Goal: Check status

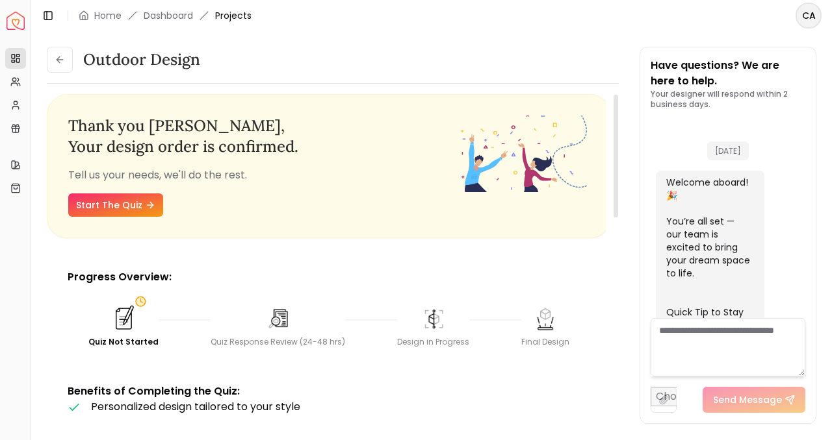
scroll to position [659, 0]
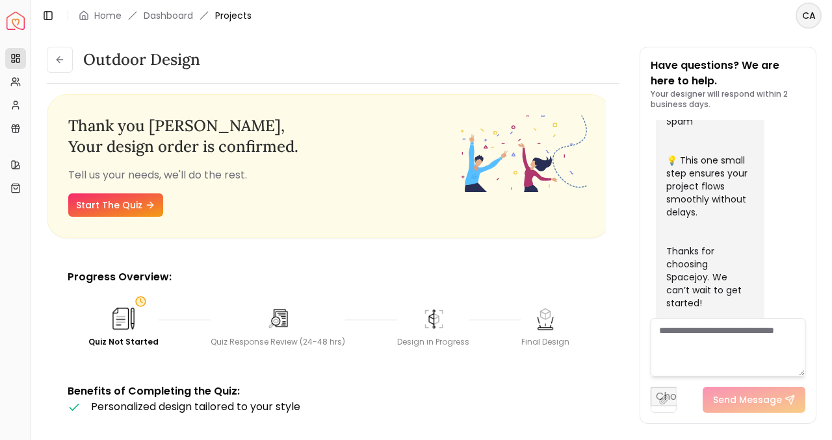
click at [811, 14] on html "Spacejoy Dashboard Overview Projects My Referrals My Profile Gift Card Balance …" at bounding box center [416, 220] width 832 height 440
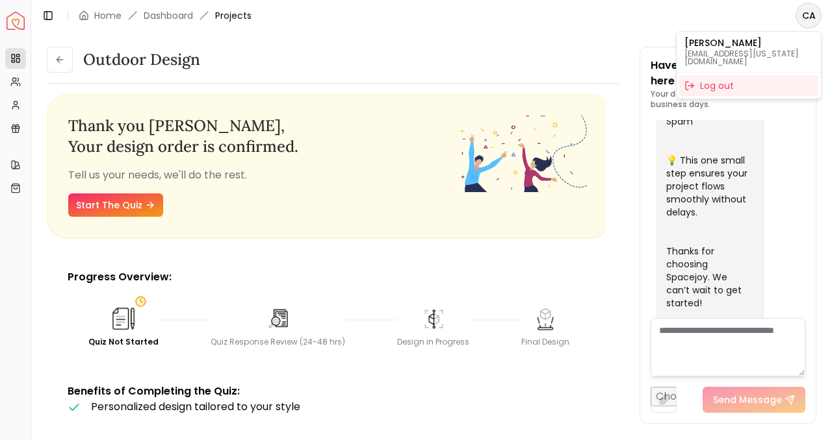
click at [235, 44] on html "Spacejoy Dashboard Overview Projects My Referrals My Profile Gift Card Balance …" at bounding box center [416, 220] width 832 height 440
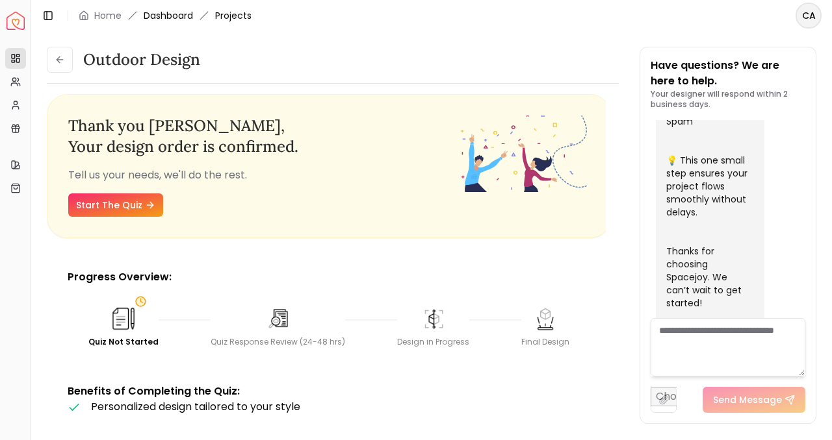
click at [176, 9] on link "Dashboard" at bounding box center [168, 15] width 49 height 13
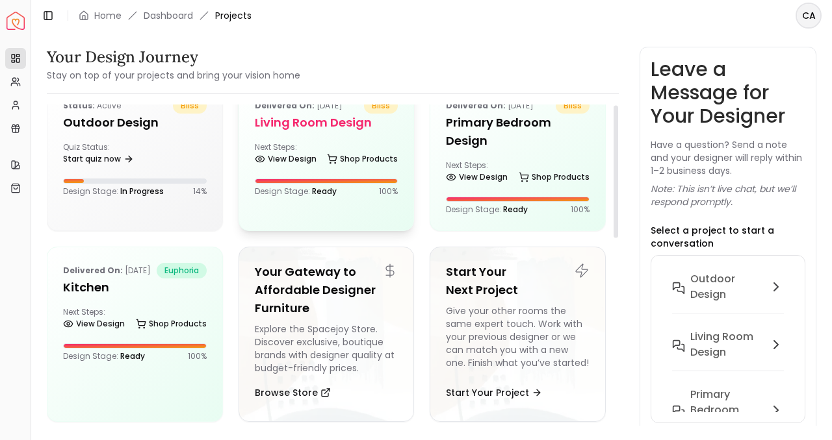
scroll to position [34, 0]
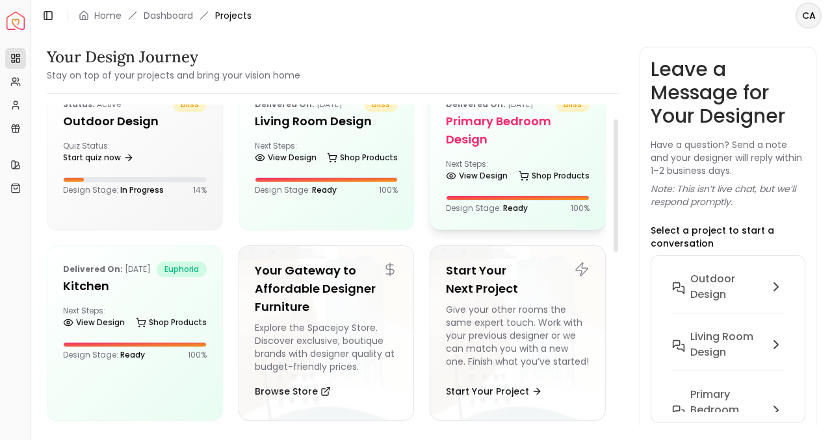
click at [489, 135] on h5 "Primary Bedroom design" at bounding box center [518, 130] width 144 height 36
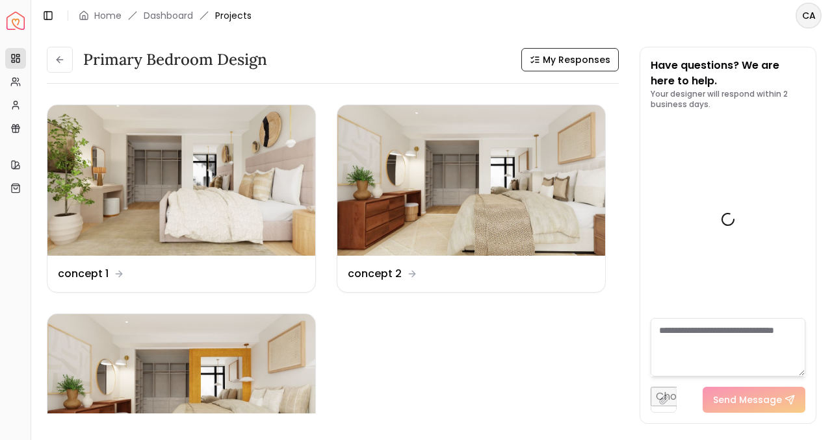
scroll to position [2203, 0]
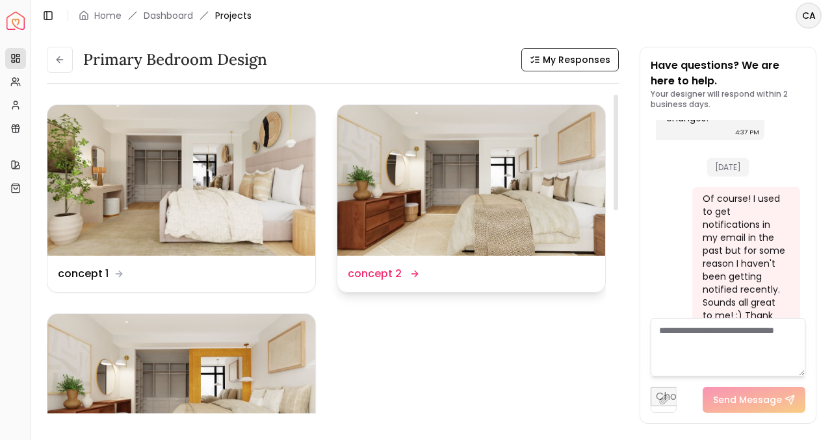
click at [465, 185] on img at bounding box center [471, 180] width 268 height 151
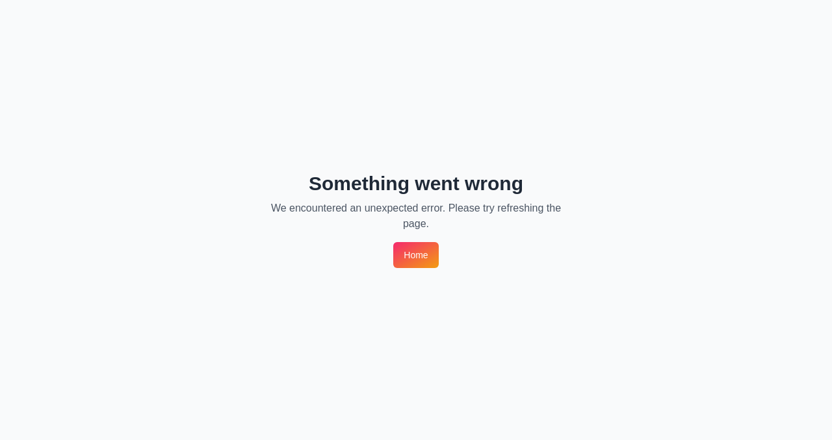
click at [409, 258] on link "Home" at bounding box center [415, 255] width 45 height 26
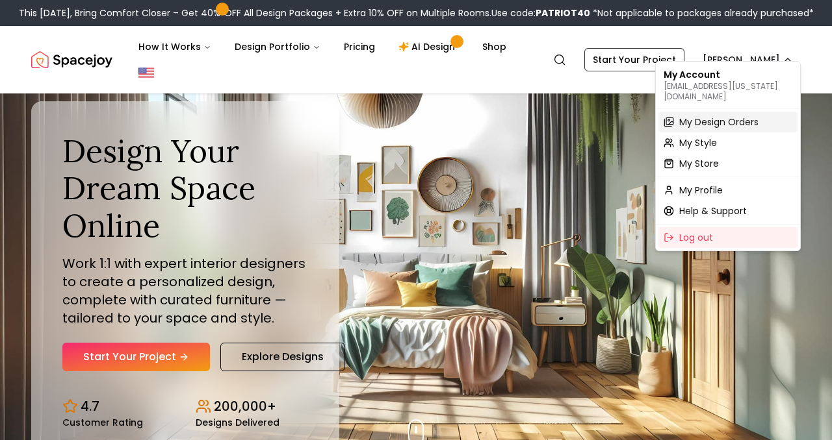
click at [713, 117] on span "My Design Orders" at bounding box center [718, 122] width 79 height 13
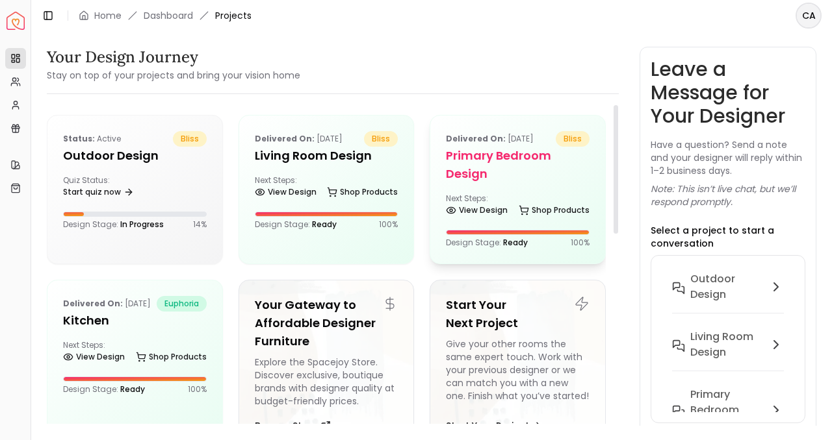
click at [480, 185] on div "Delivered on: Jul 18, 2025 bliss Primary Bedroom design Next Steps: View Design…" at bounding box center [517, 190] width 175 height 148
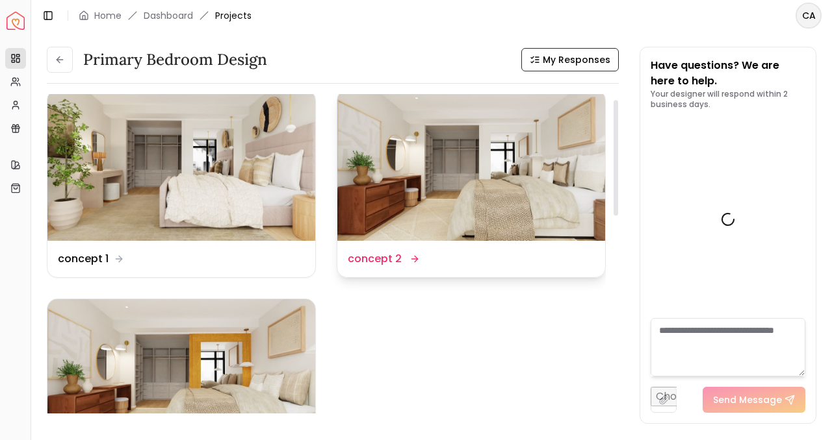
scroll to position [2203, 0]
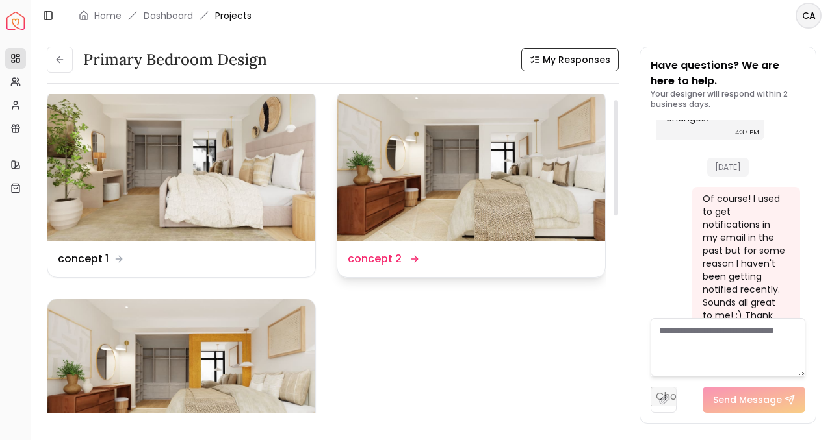
click at [472, 194] on img at bounding box center [471, 165] width 268 height 151
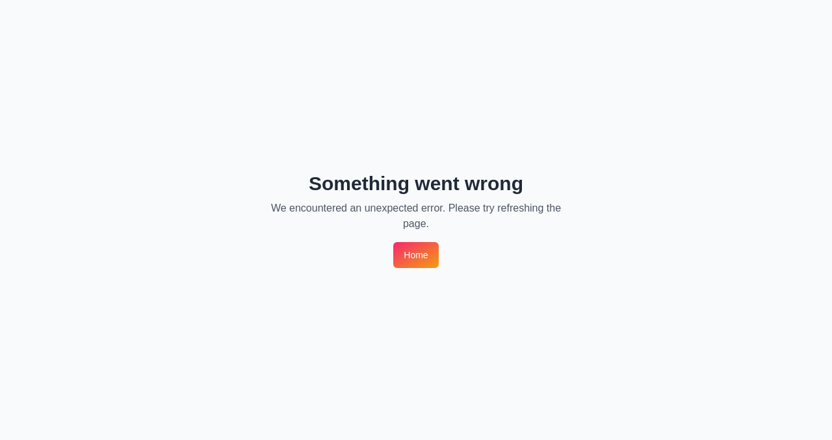
click at [424, 242] on link "Home" at bounding box center [415, 255] width 45 height 26
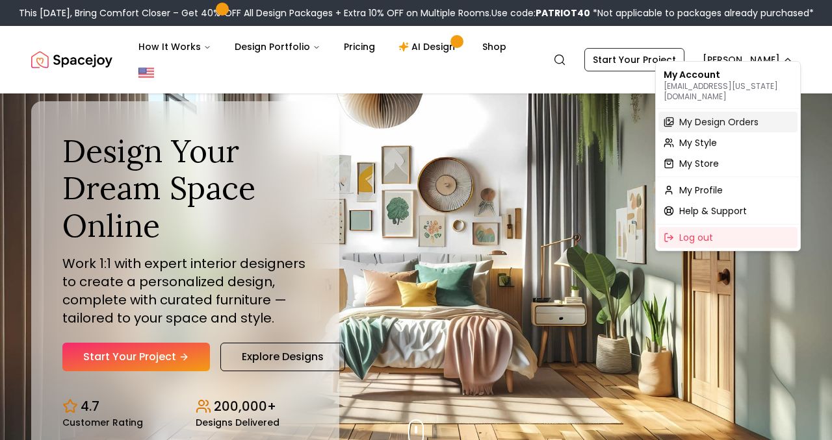
click at [711, 116] on span "My Design Orders" at bounding box center [718, 122] width 79 height 13
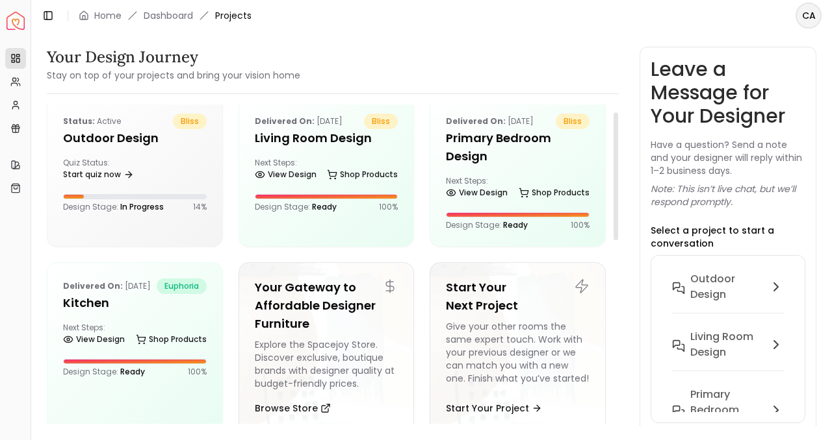
scroll to position [18, 0]
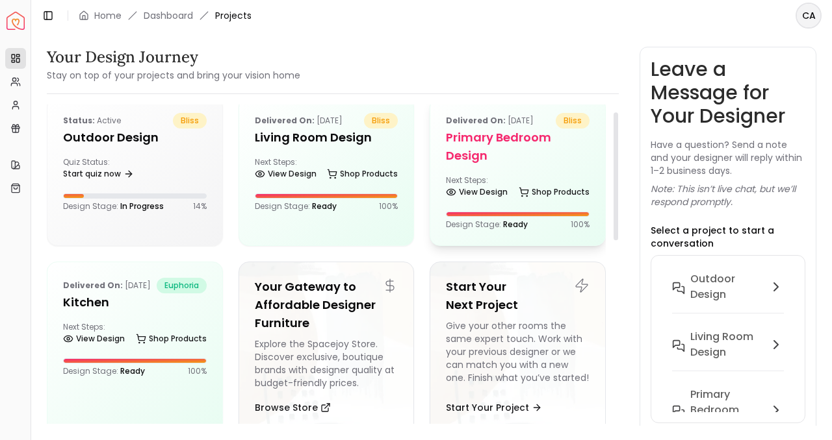
click at [513, 159] on h5 "Primary Bedroom design" at bounding box center [518, 147] width 144 height 36
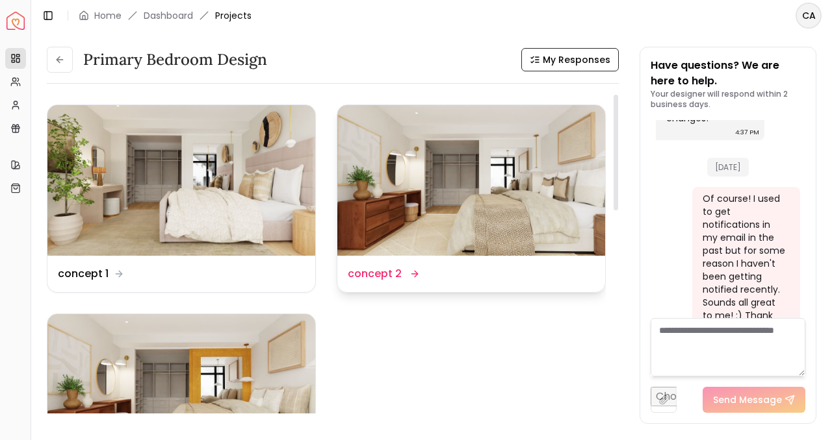
scroll to position [116, 0]
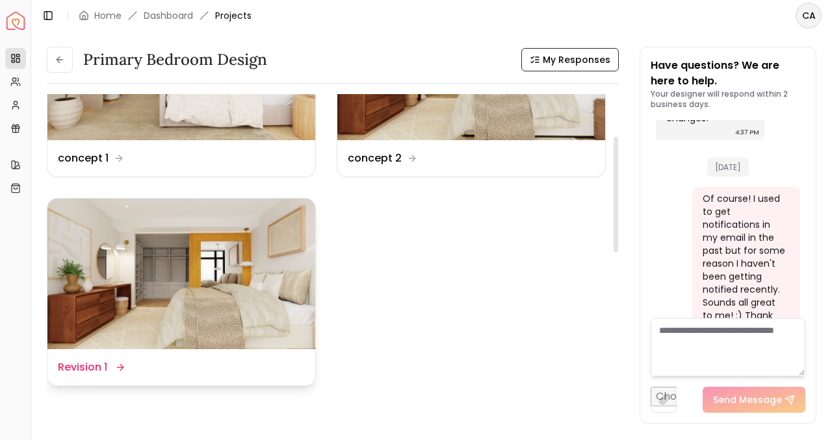
click at [138, 279] on img at bounding box center [181, 274] width 268 height 151
